Goal: Transaction & Acquisition: Download file/media

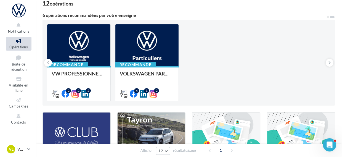
scroll to position [39, 0]
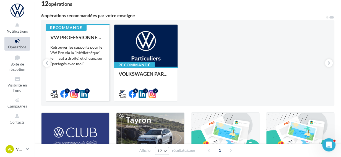
click at [80, 67] on div "VW PROFESSIONNELS Retrouver les supports pour le VW Pro via la "Médiathèque" (e…" at bounding box center [77, 66] width 54 height 62
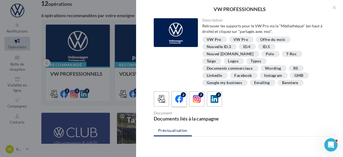
click at [184, 91] on label "2" at bounding box center [179, 99] width 16 height 16
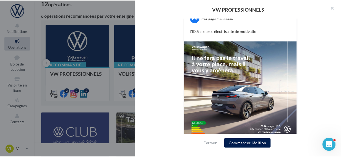
scroll to position [153, 0]
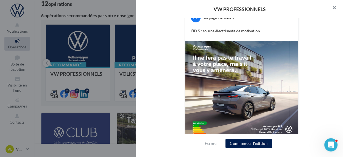
click at [332, 9] on button "button" at bounding box center [332, 8] width 22 height 17
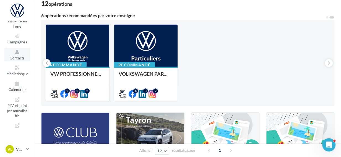
scroll to position [67, 0]
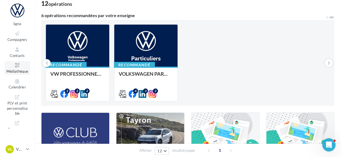
click at [18, 65] on icon at bounding box center [17, 65] width 22 height 6
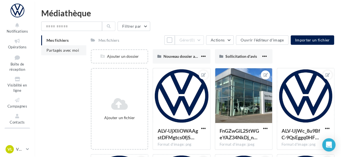
click at [54, 48] on li "Partagés avec moi" at bounding box center [63, 50] width 45 height 10
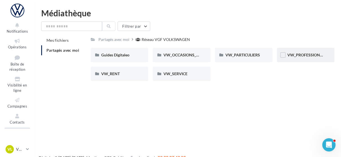
click at [303, 52] on div "VW_PROFESSIONNELS" at bounding box center [305, 55] width 57 height 14
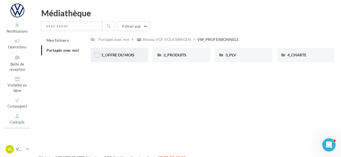
click at [137, 55] on div "1_OFFRE DU MOIS" at bounding box center [119, 55] width 36 height 6
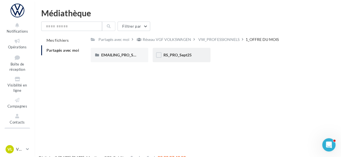
click at [199, 57] on div "RS_PRO_Sept25" at bounding box center [181, 55] width 57 height 14
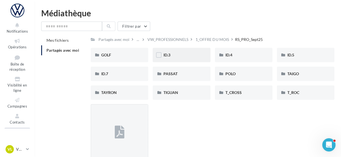
click at [184, 52] on div "ID.3" at bounding box center [181, 55] width 36 height 6
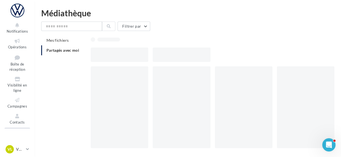
click at [184, 52] on div at bounding box center [181, 55] width 57 height 14
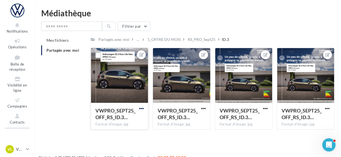
click at [142, 107] on span "button" at bounding box center [141, 108] width 5 height 5
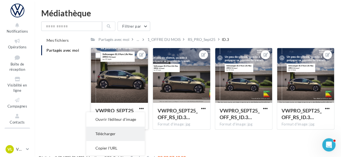
click at [116, 132] on button "Télécharger" at bounding box center [115, 134] width 58 height 14
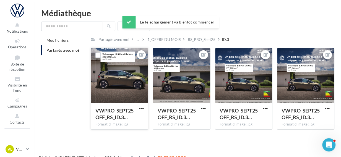
click at [68, 120] on div "Mes fichiers Partagés avec moi Partagés avec moi ... 1_OFFRE DU MOIS RS_PRO_Sep…" at bounding box center [189, 84] width 297 height 99
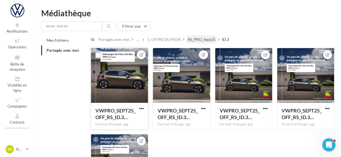
click at [207, 38] on div "RS_PRO_Sept25" at bounding box center [202, 40] width 28 height 6
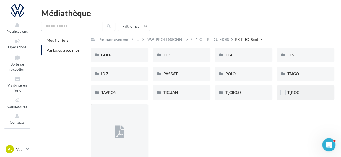
click at [311, 92] on div "T_ROC" at bounding box center [305, 93] width 36 height 6
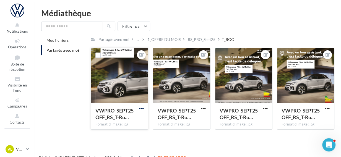
click at [140, 109] on span "button" at bounding box center [141, 108] width 5 height 5
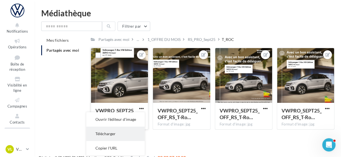
click at [118, 130] on button "Télécharger" at bounding box center [115, 134] width 58 height 14
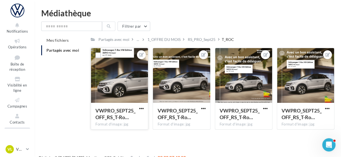
click at [89, 97] on div "Mes fichiers Partagés avec moi Partagés avec moi ... 1_OFFRE DU MOIS RS_PRO_Sep…" at bounding box center [189, 84] width 297 height 99
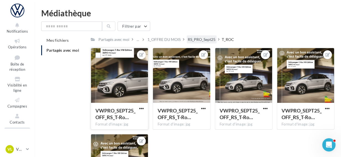
click at [210, 38] on div "RS_PRO_Sept25" at bounding box center [202, 40] width 28 height 6
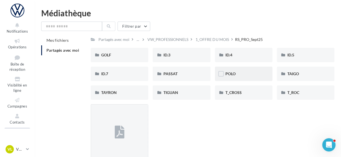
click at [252, 74] on div "POLO" at bounding box center [243, 74] width 36 height 6
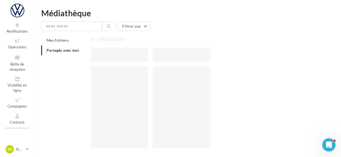
click at [252, 74] on div at bounding box center [215, 109] width 248 height 86
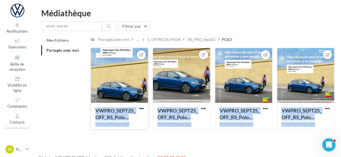
click at [141, 107] on span "button" at bounding box center [141, 108] width 5 height 5
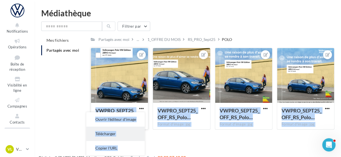
click at [117, 137] on button "Télécharger" at bounding box center [115, 134] width 58 height 14
